Goal: Task Accomplishment & Management: Complete application form

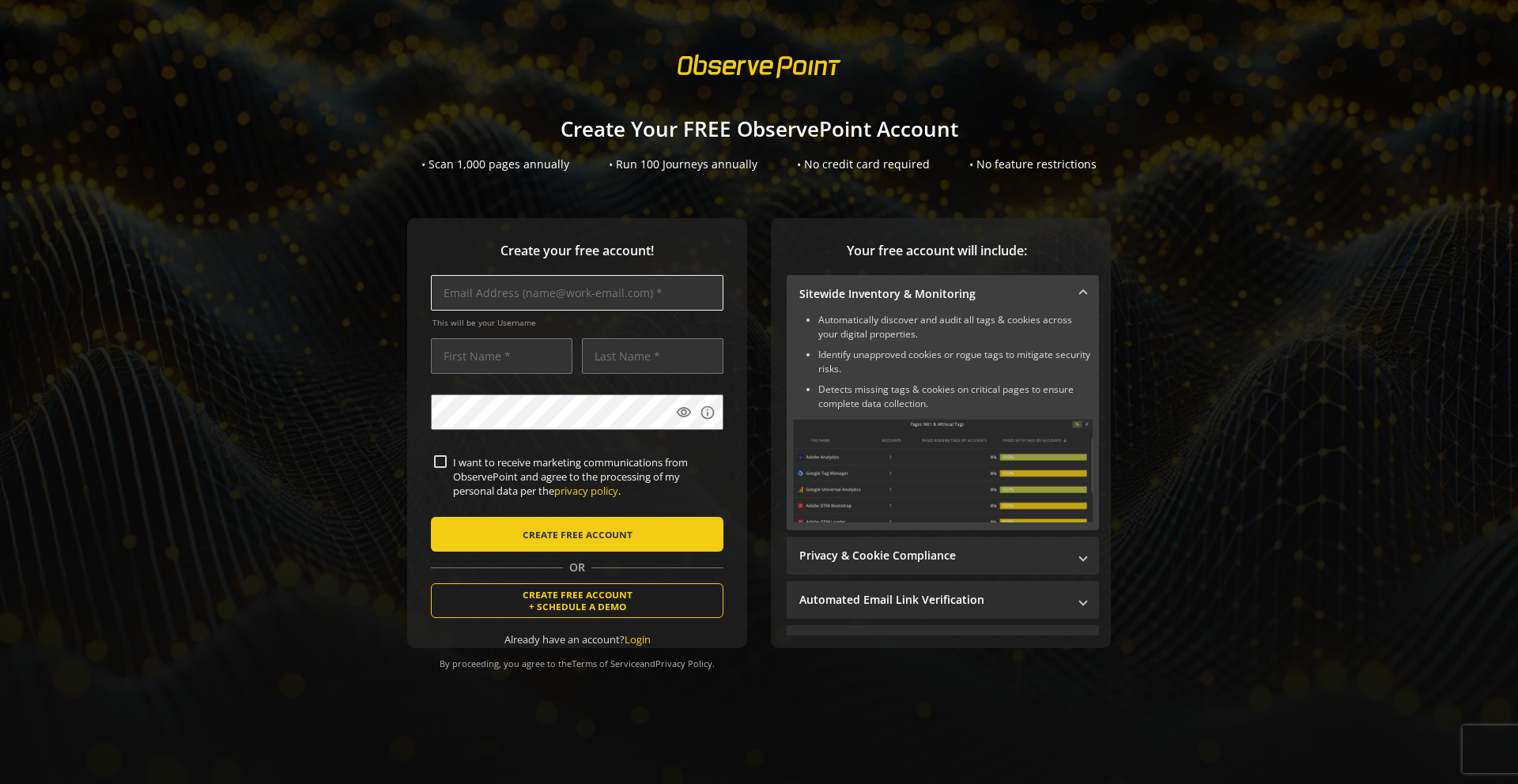
click at [594, 297] on input "text" at bounding box center [577, 293] width 293 height 36
type input "[EMAIL_ADDRESS][DOMAIN_NAME]"
type input "Test Tracking Ad's up"
click at [533, 355] on input "Test Tracking Ad's up" at bounding box center [501, 356] width 141 height 36
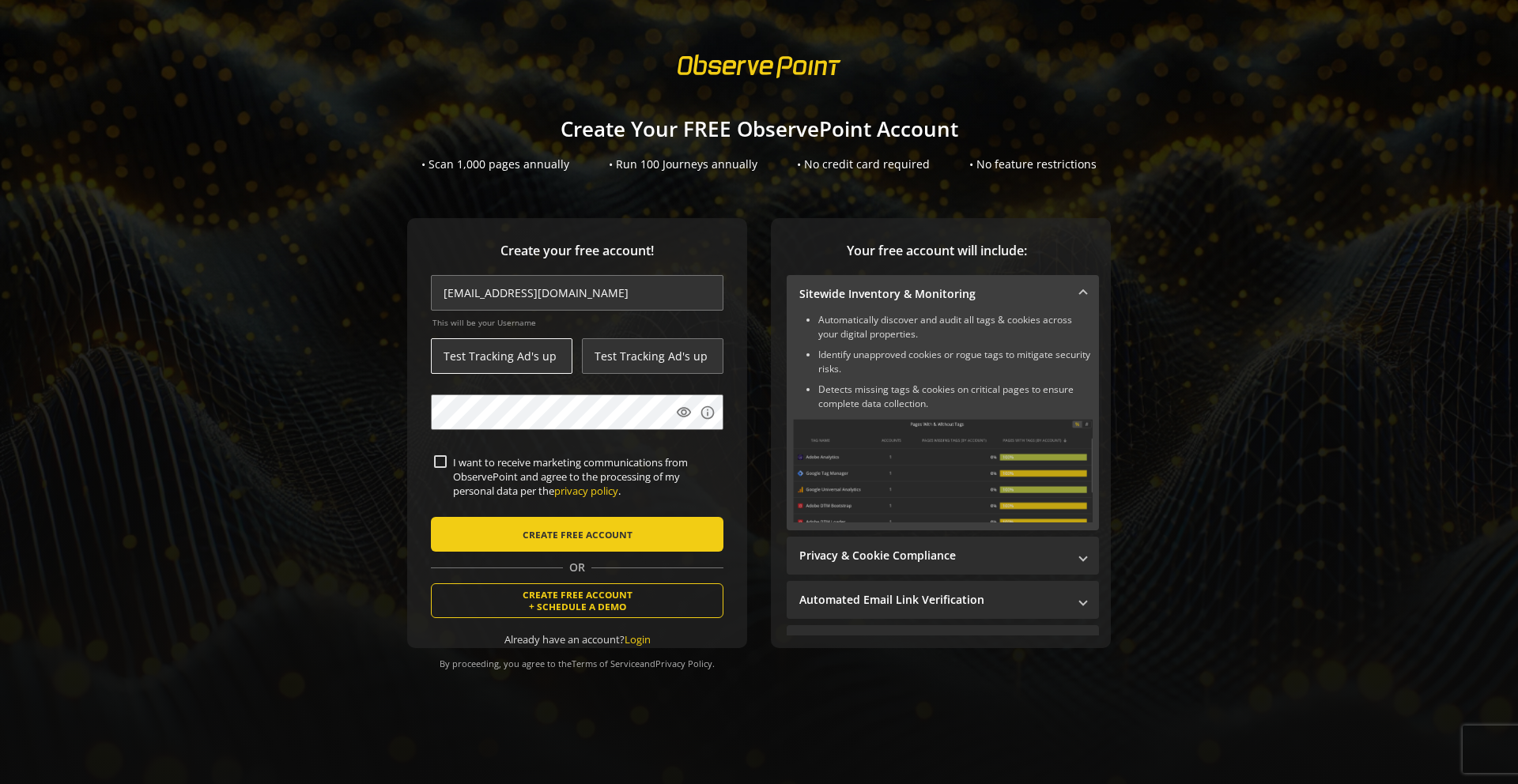
click at [533, 355] on input "Test Tracking Ad's up" at bounding box center [501, 356] width 141 height 36
type input "Aleksa"
type input "Gajic"
click at [439, 466] on input "I want to receive marketing communications from ObservePoint and agree to the p…" at bounding box center [440, 461] width 13 height 13
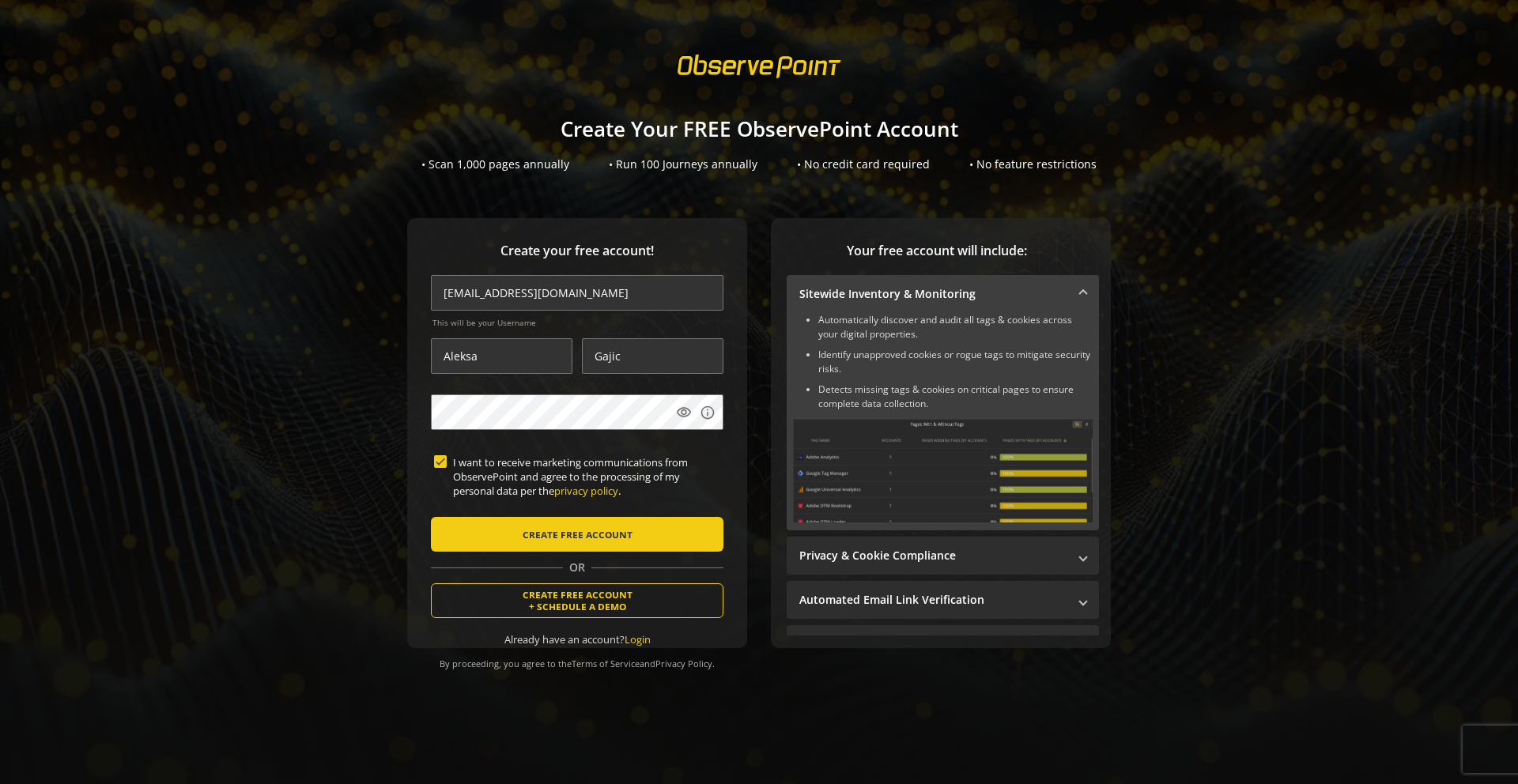
checkbox input "true"
click at [531, 539] on span "CREATE FREE ACCOUNT" at bounding box center [577, 534] width 110 height 28
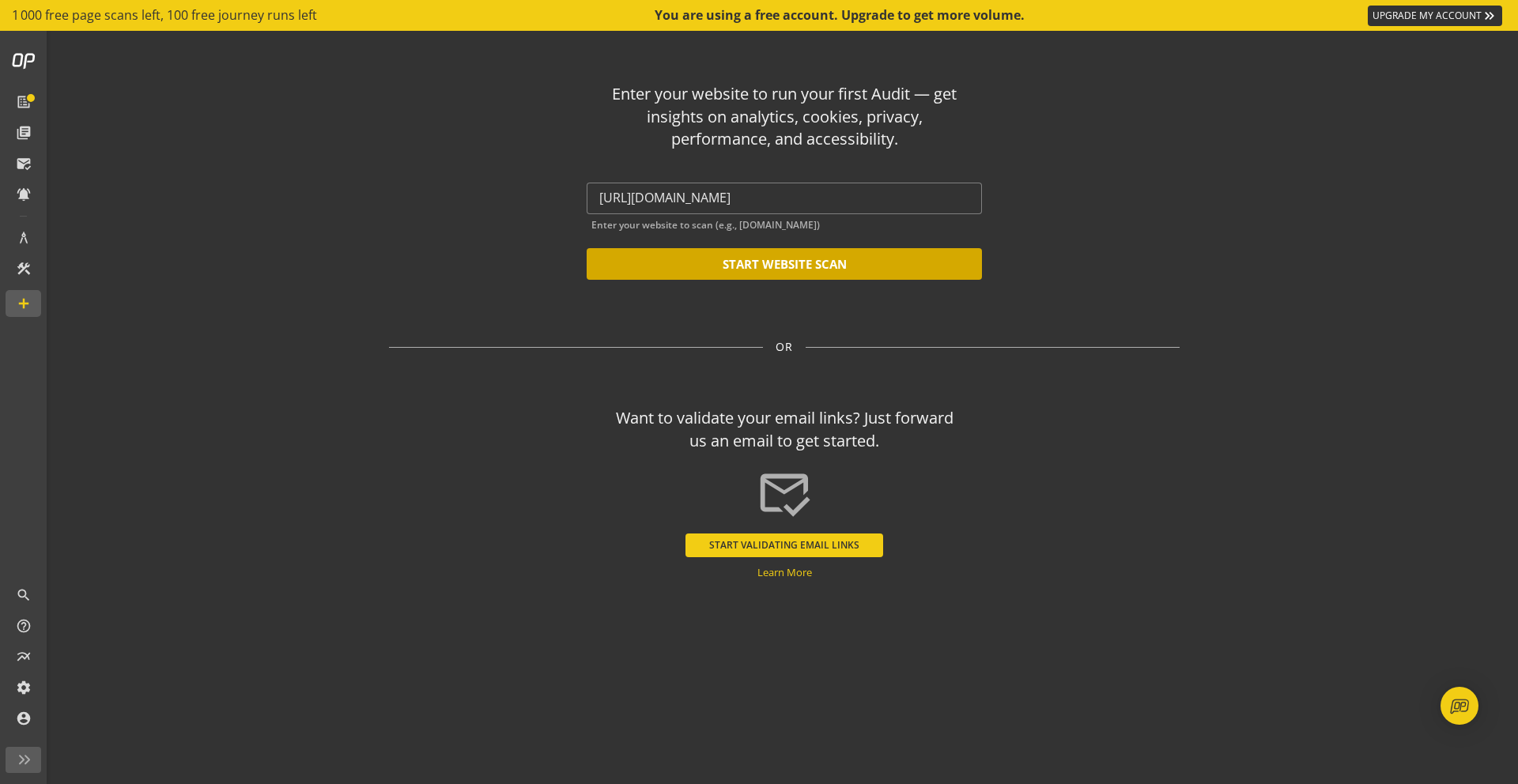
click at [844, 267] on button "START WEBSITE SCAN" at bounding box center [784, 264] width 395 height 32
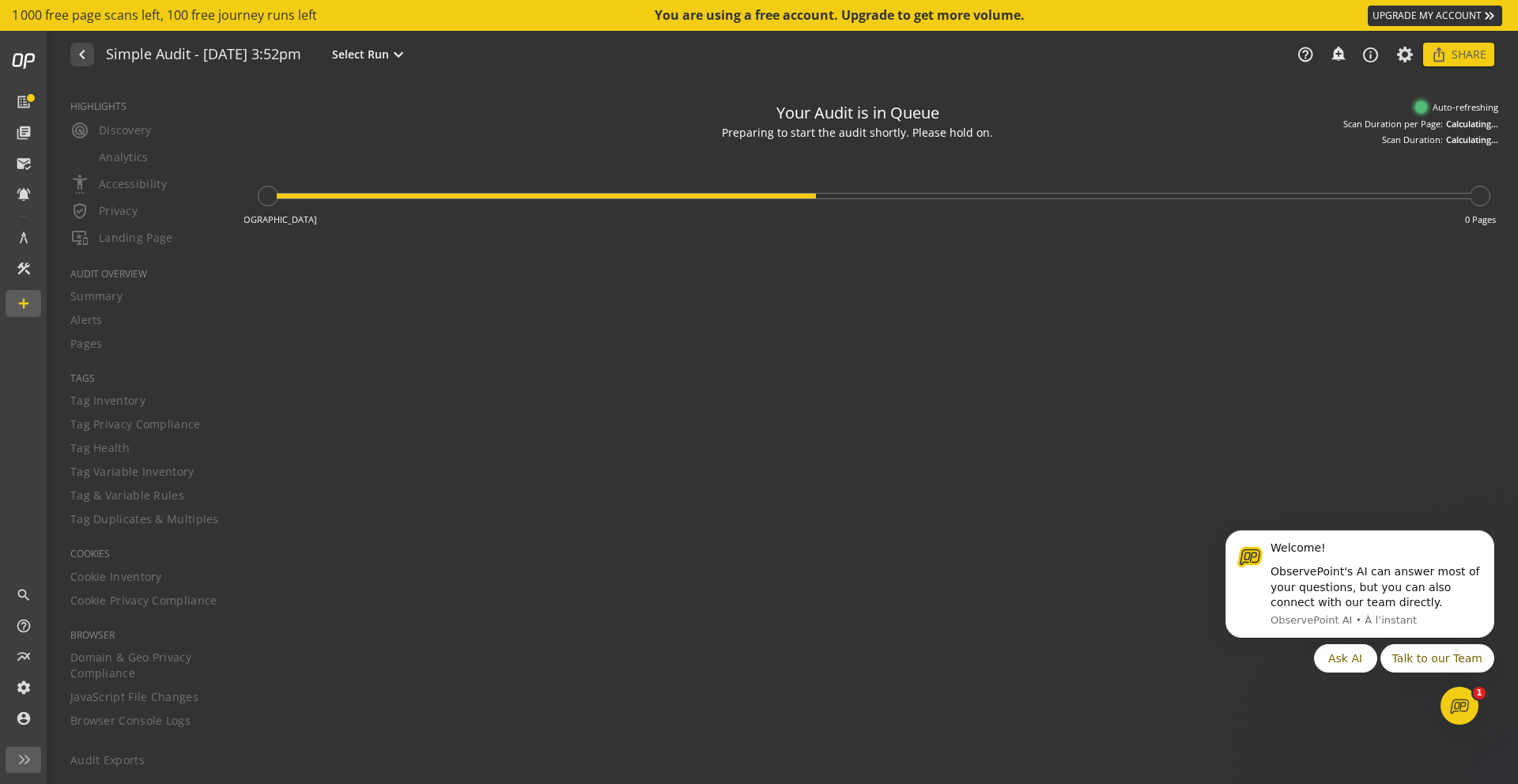
type textarea "Notes can include: -a description of what this audit is validating -changes in …"
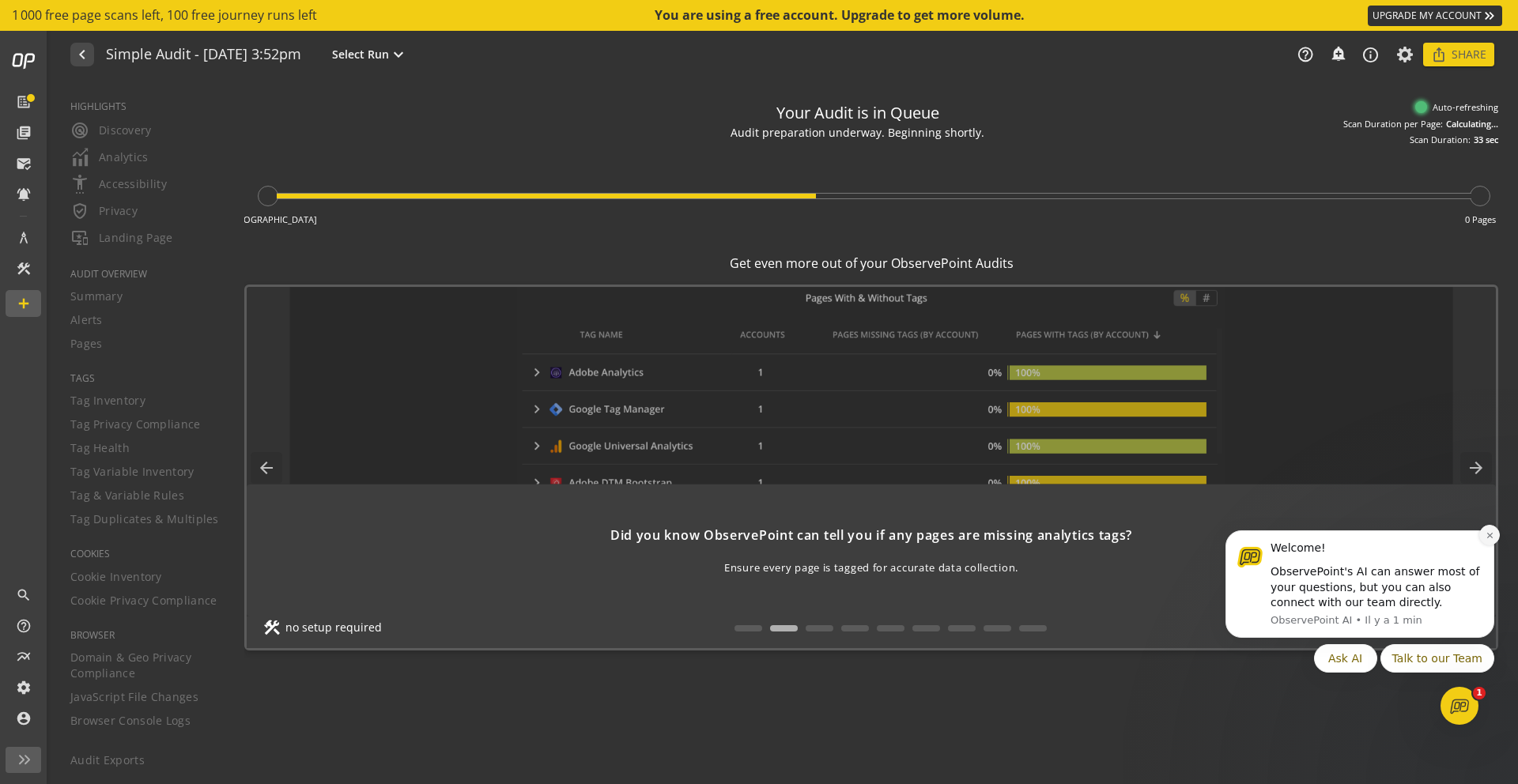
click at [1490, 535] on icon "Dismiss notification" at bounding box center [1489, 535] width 6 height 6
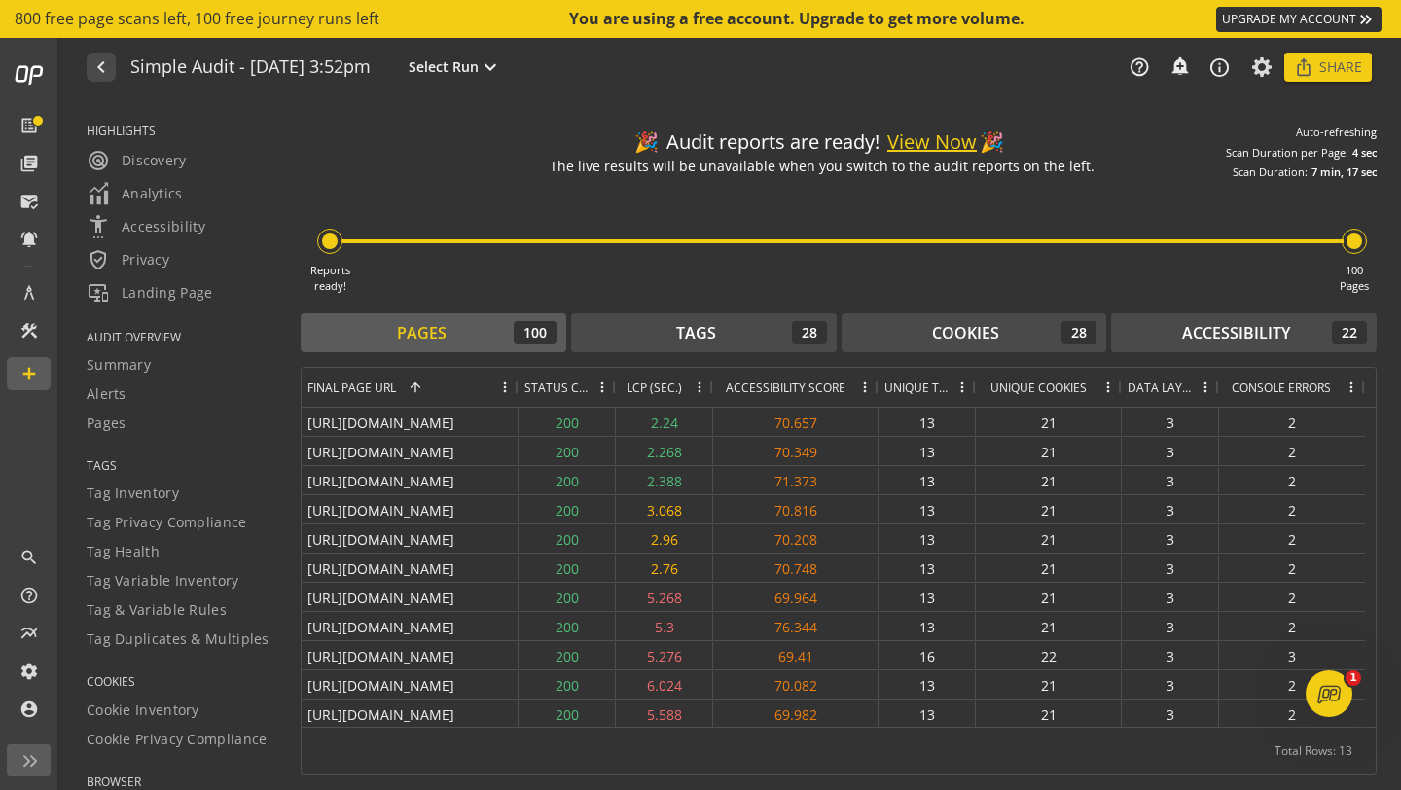
click at [1206, 383] on span at bounding box center [1206, 387] width 16 height 16
click at [1131, 512] on div "3" at bounding box center [1170, 509] width 97 height 28
click at [1166, 510] on div "3" at bounding box center [1170, 509] width 97 height 28
click at [1347, 388] on span at bounding box center [1352, 387] width 16 height 16
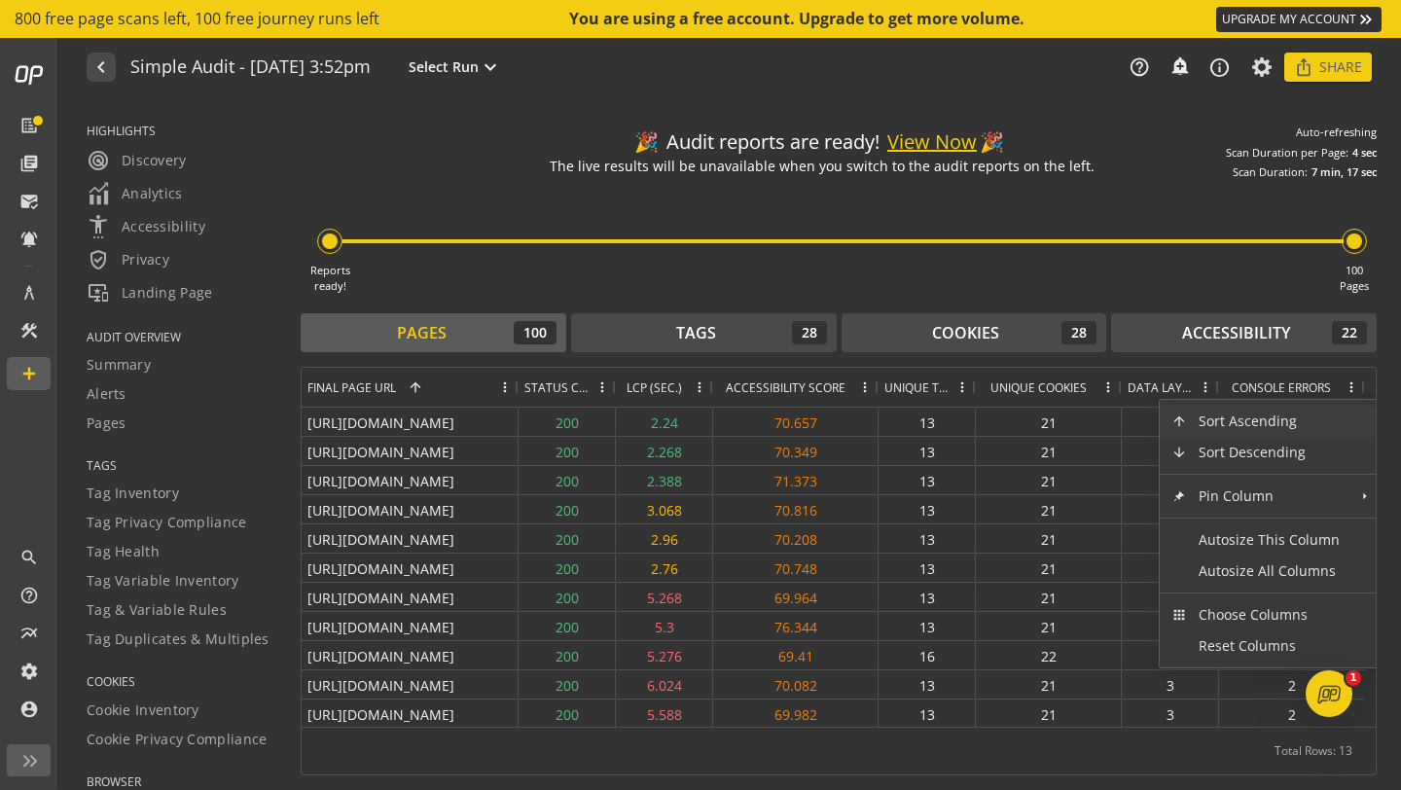
click at [1284, 386] on span "Console Errors" at bounding box center [1281, 387] width 99 height 17
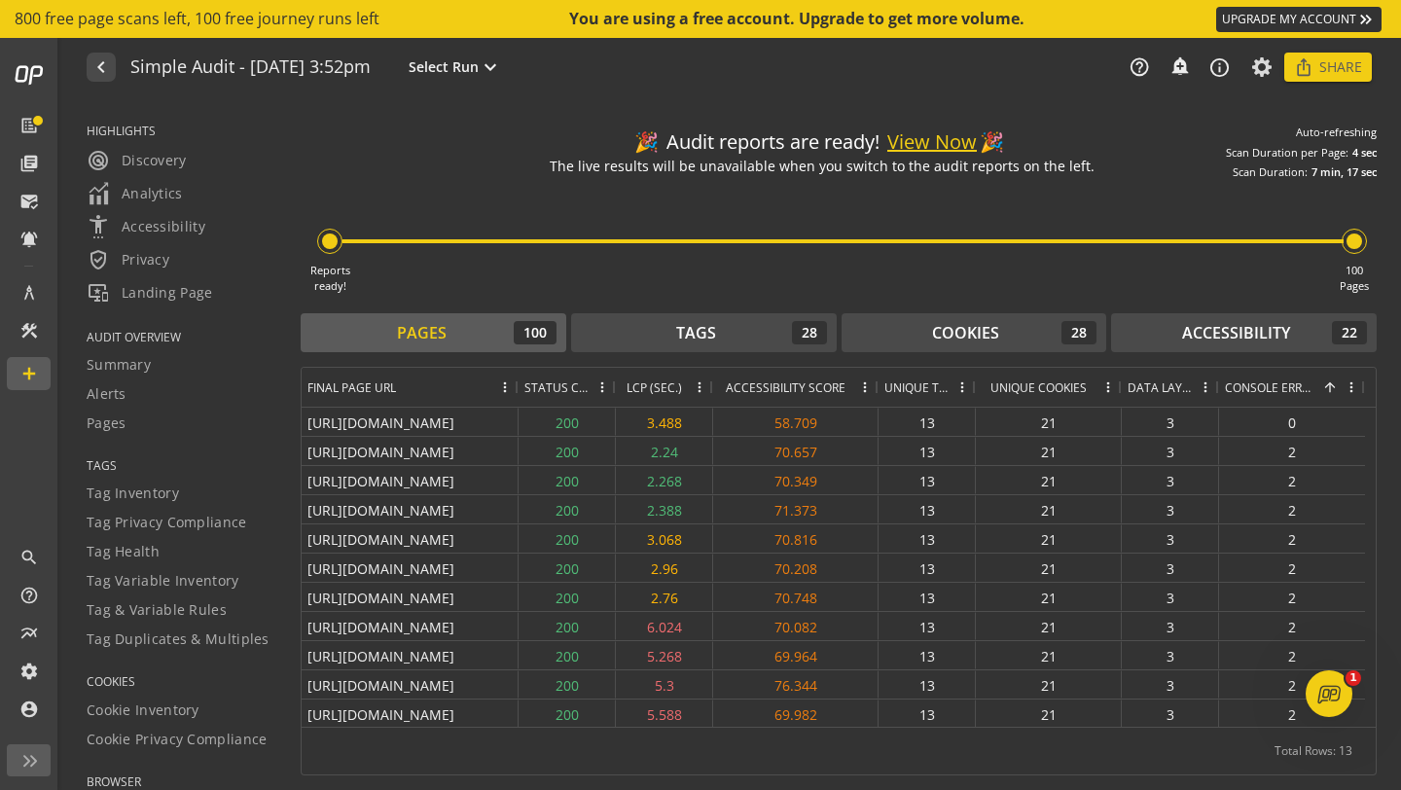
click at [559, 384] on span "Status Code" at bounding box center [556, 387] width 64 height 17
click at [726, 333] on div "Tags 28" at bounding box center [704, 332] width 246 height 23
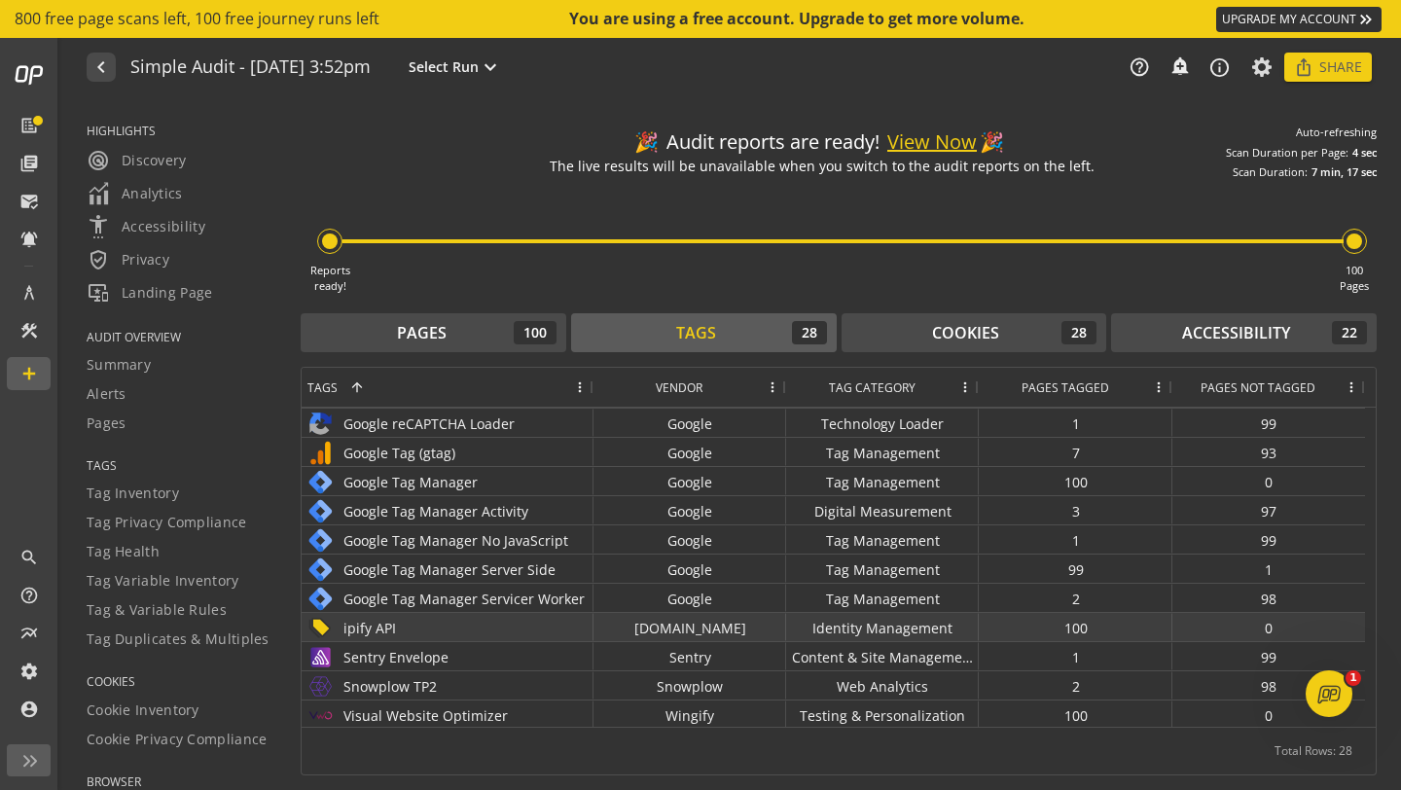
scroll to position [498, 0]
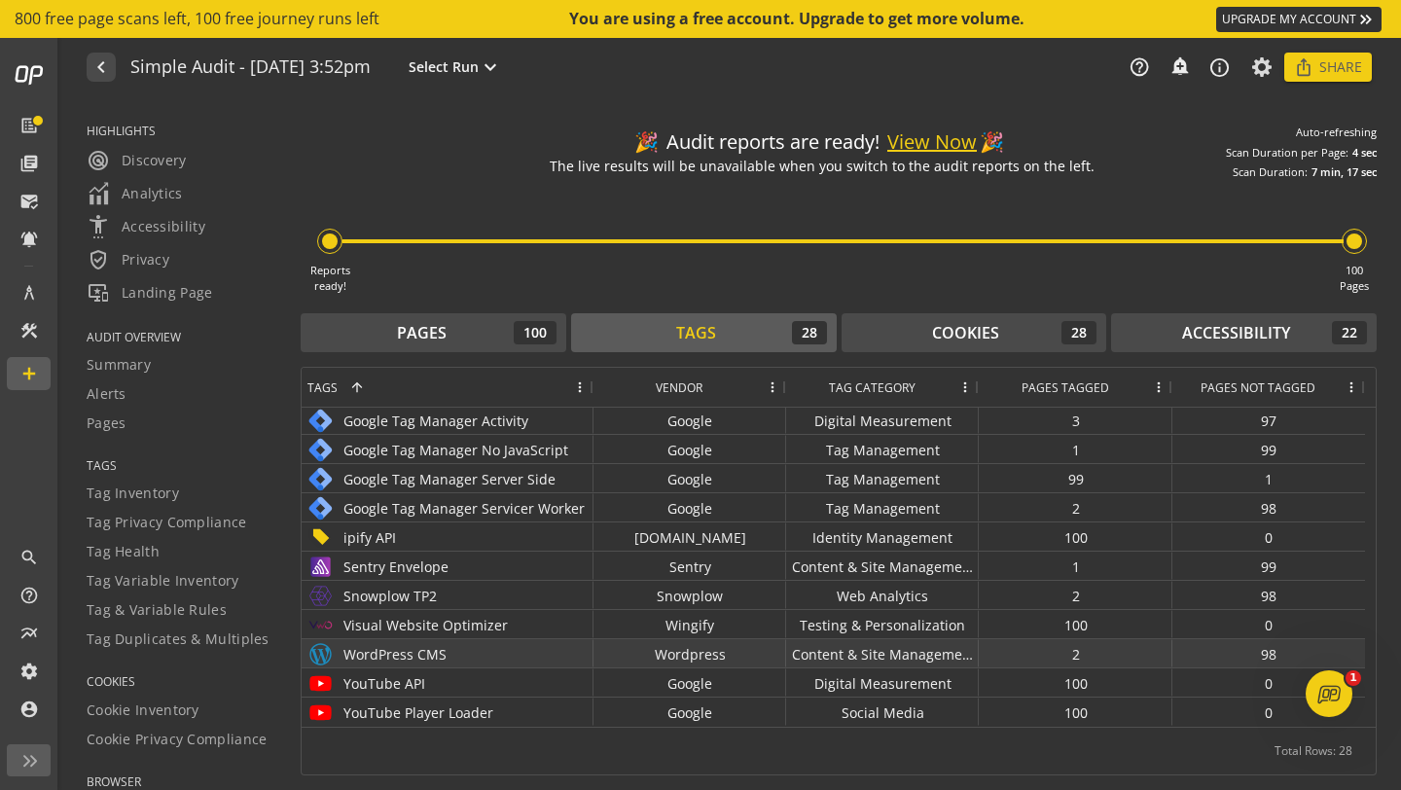
click at [1076, 658] on div "2" at bounding box center [1076, 653] width 194 height 28
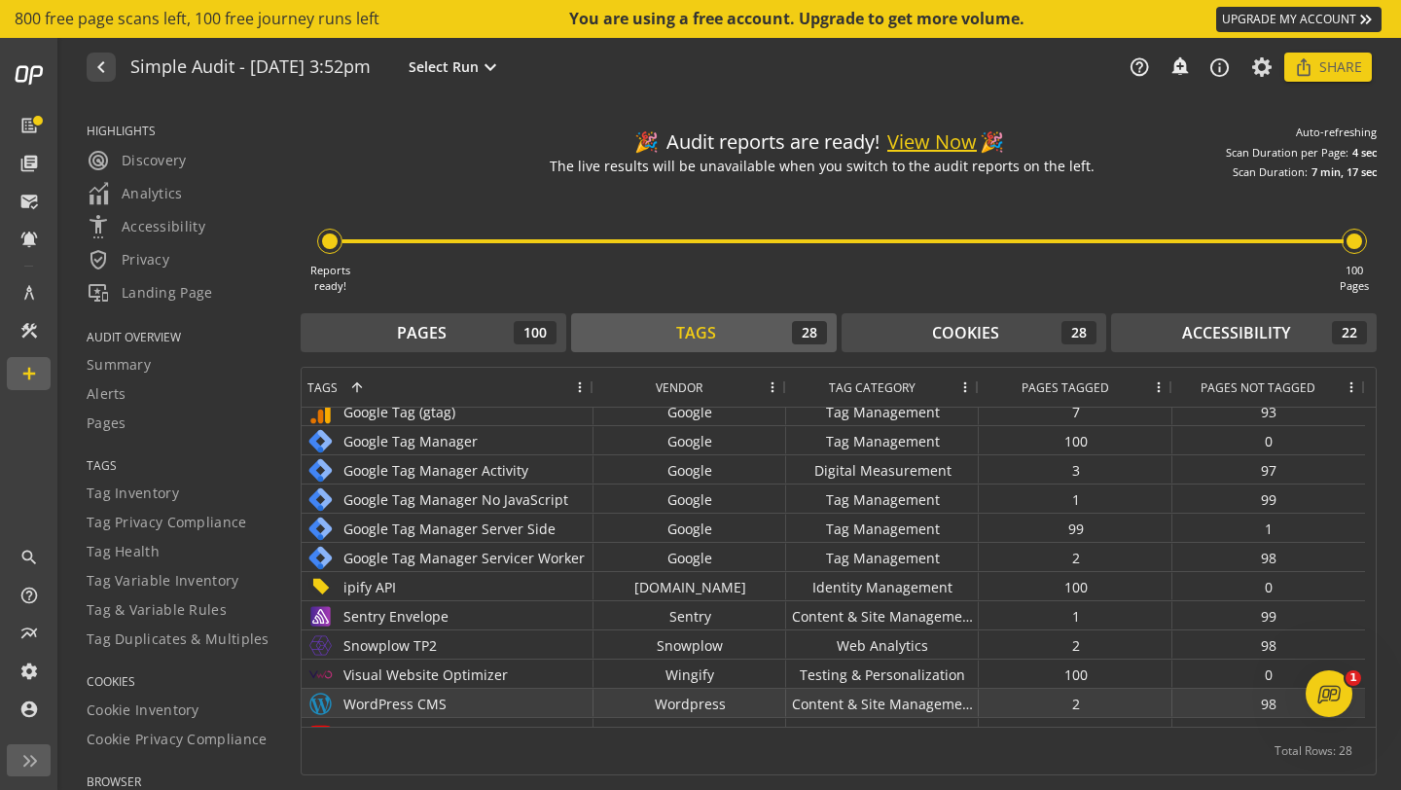
scroll to position [0, 0]
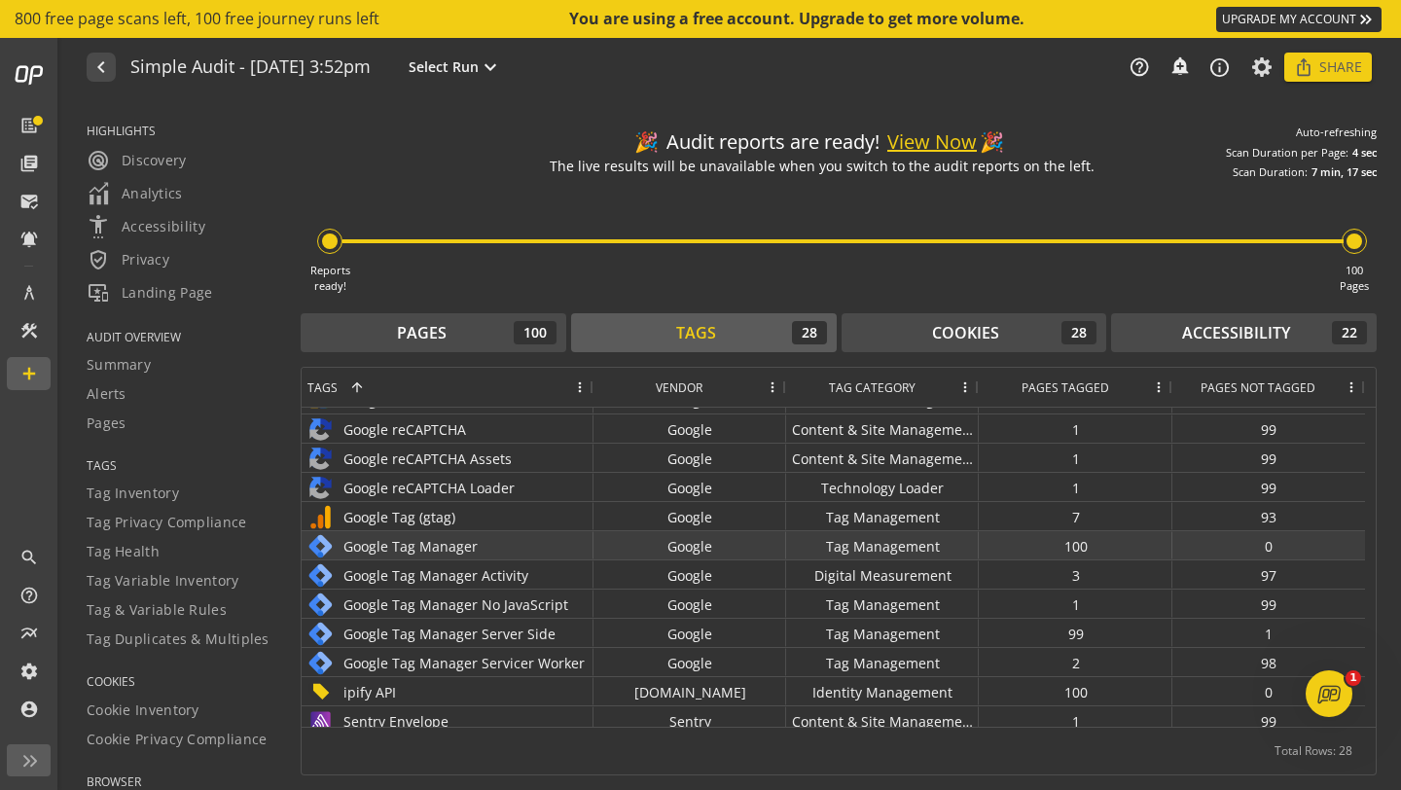
click at [482, 544] on div "Google Tag Manager" at bounding box center [447, 546] width 280 height 28
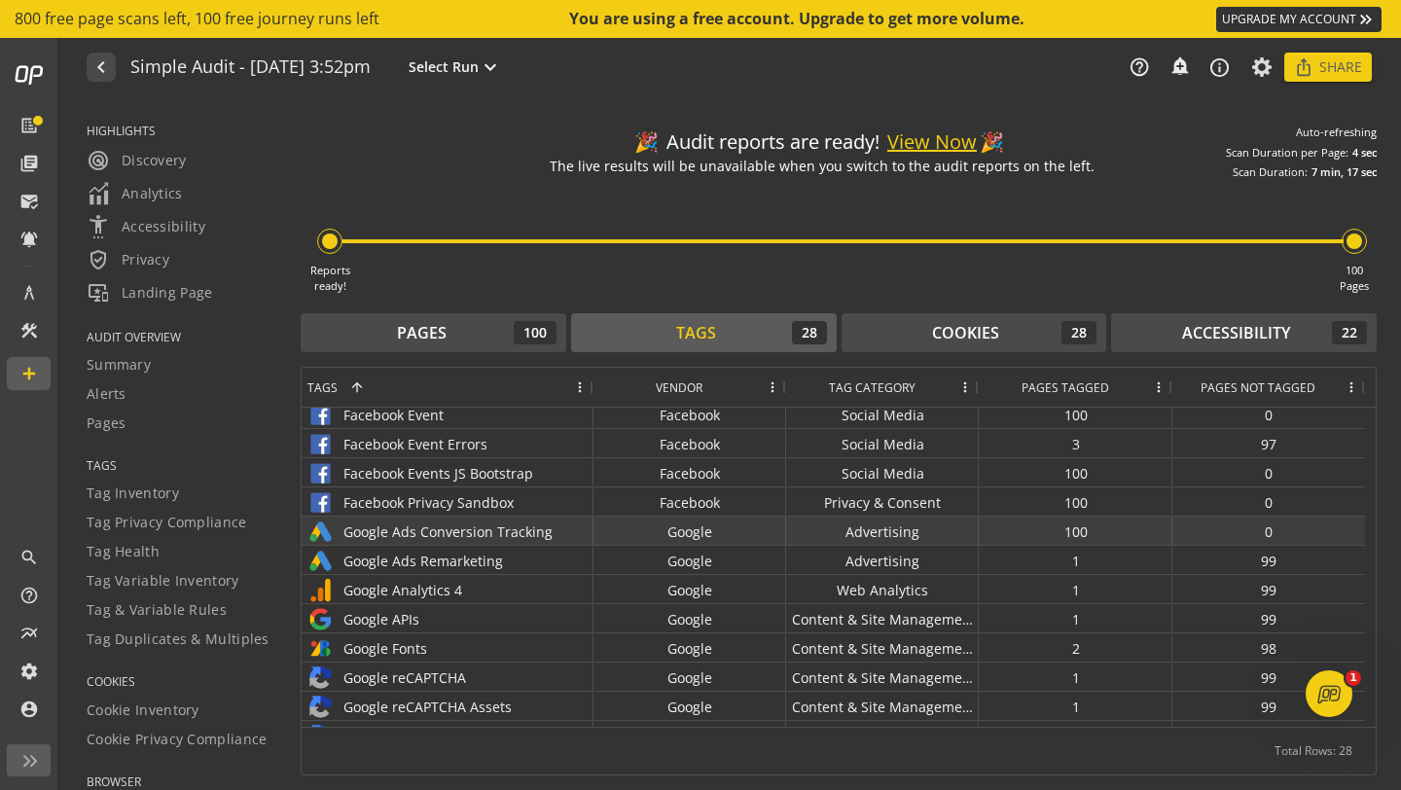
click at [432, 535] on div "Google Ads Conversion Tracking" at bounding box center [447, 532] width 280 height 28
click at [1081, 532] on div "100" at bounding box center [1076, 531] width 194 height 28
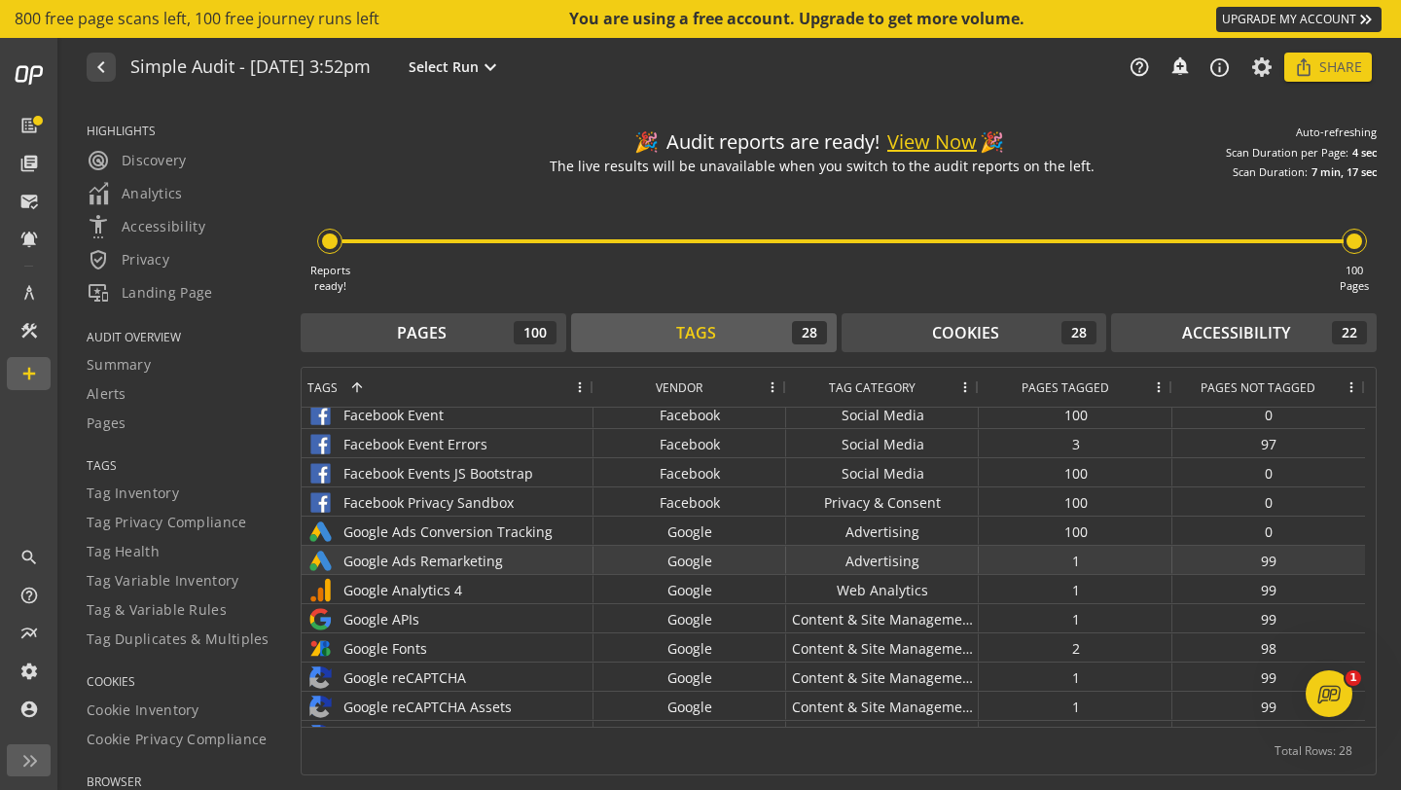
click at [1083, 562] on div "1" at bounding box center [1076, 560] width 194 height 28
